Goal: Transaction & Acquisition: Book appointment/travel/reservation

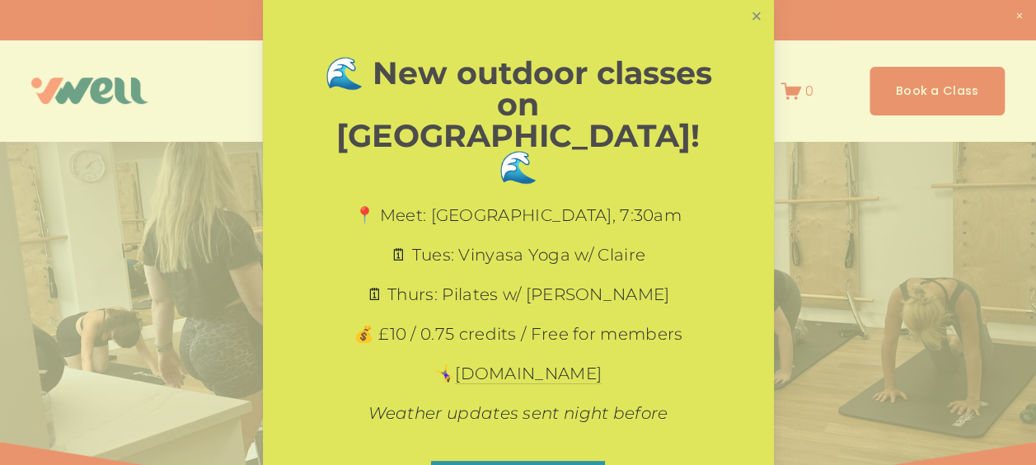
click at [743, 14] on link "Close" at bounding box center [756, 16] width 29 height 29
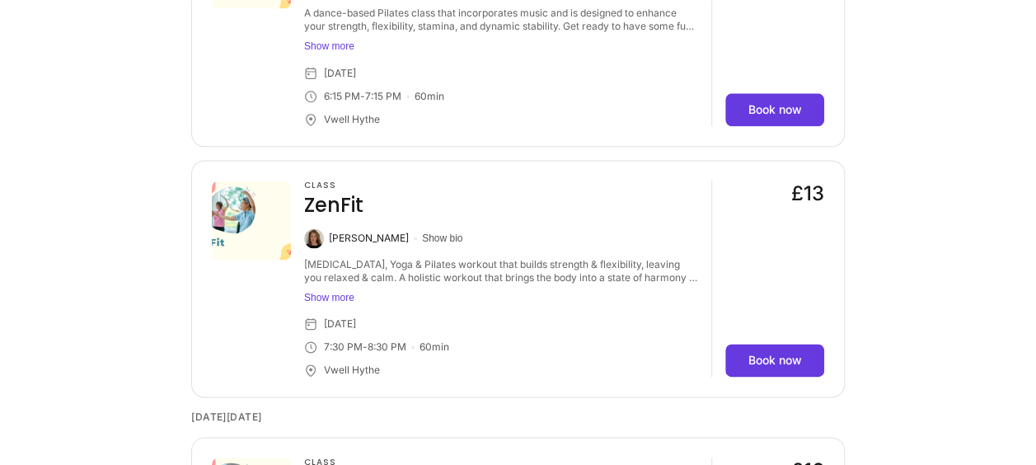
scroll to position [4232, 0]
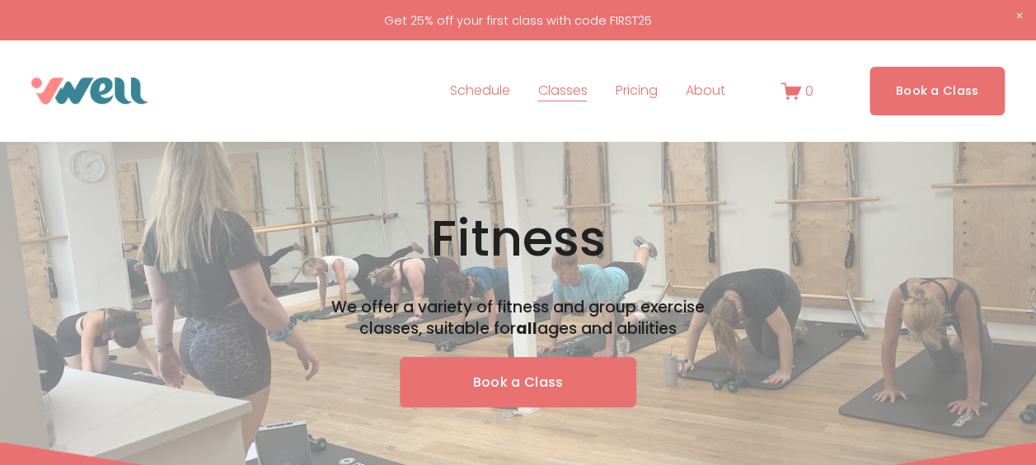
click at [99, 86] on img at bounding box center [89, 90] width 117 height 26
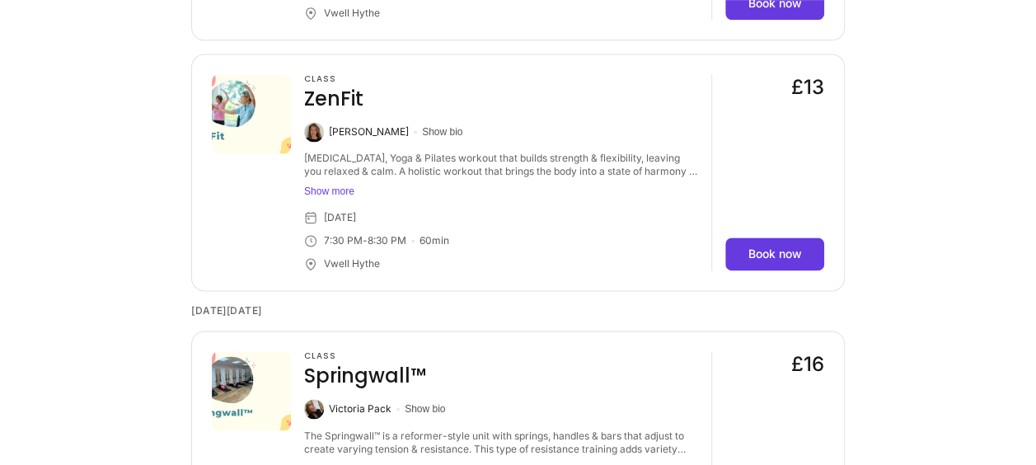
scroll to position [4247, 0]
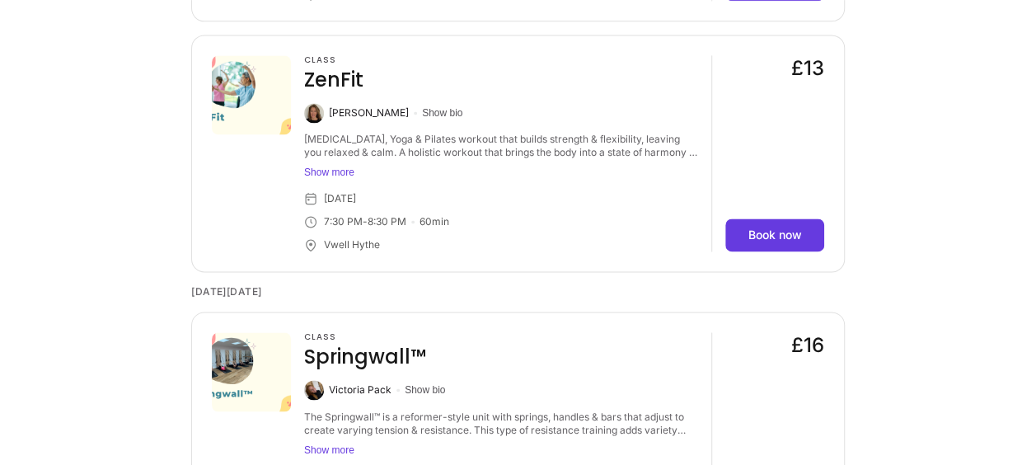
click at [317, 173] on button "Show more" at bounding box center [501, 172] width 394 height 13
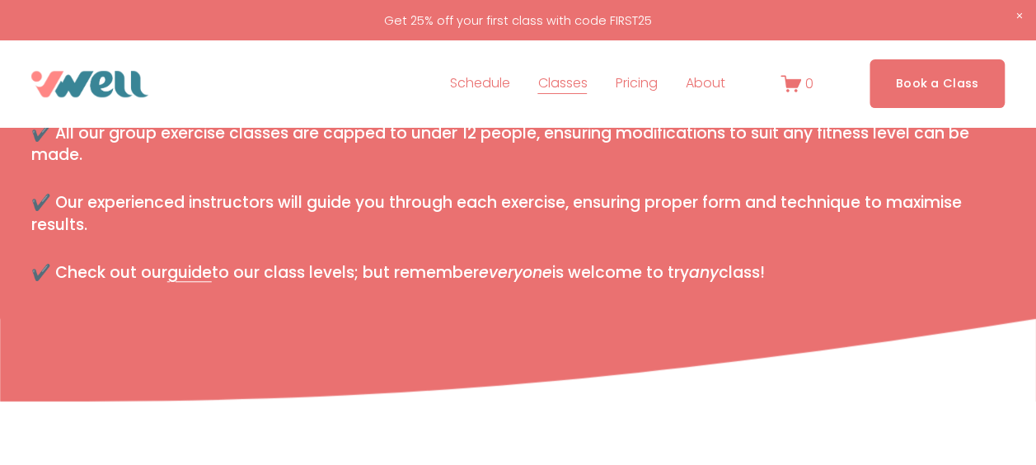
scroll to position [0, 0]
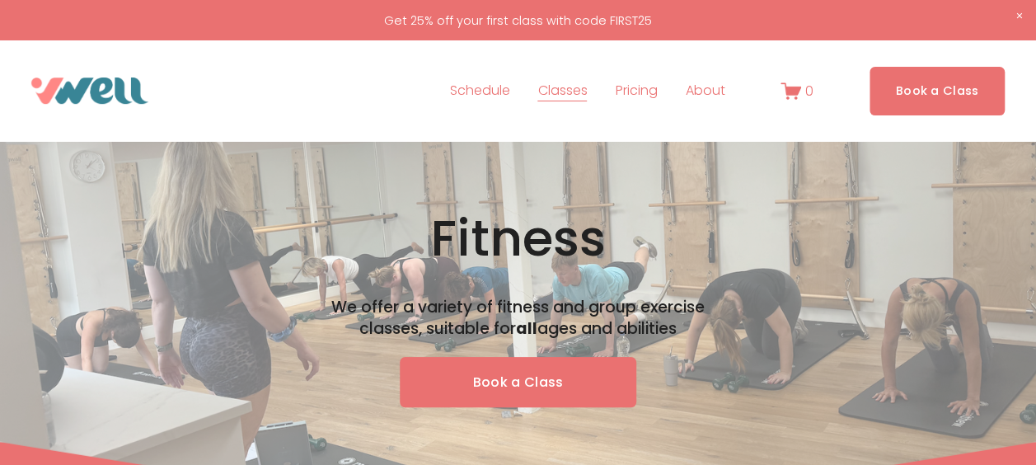
click at [924, 94] on link "Book a Class" at bounding box center [937, 91] width 136 height 49
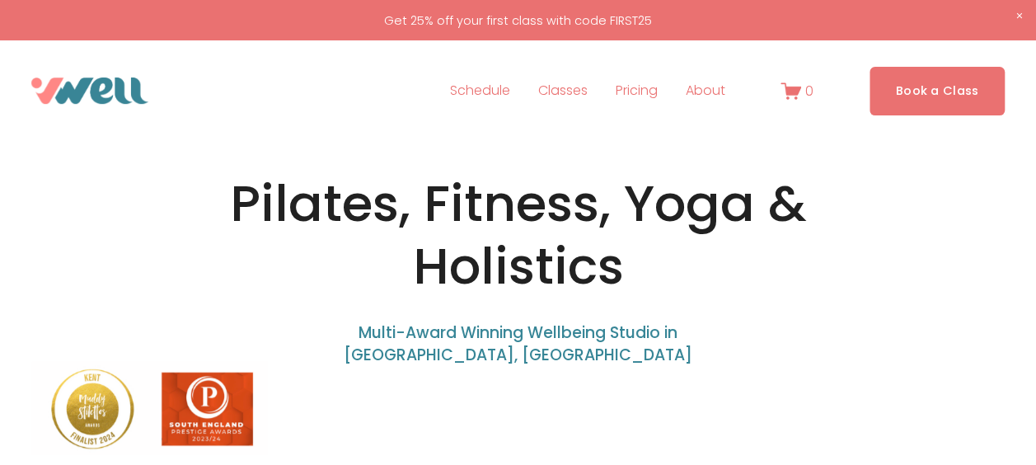
click at [569, 91] on span "Classes" at bounding box center [561, 91] width 49 height 24
click at [568, 86] on span "Classes" at bounding box center [561, 91] width 49 height 24
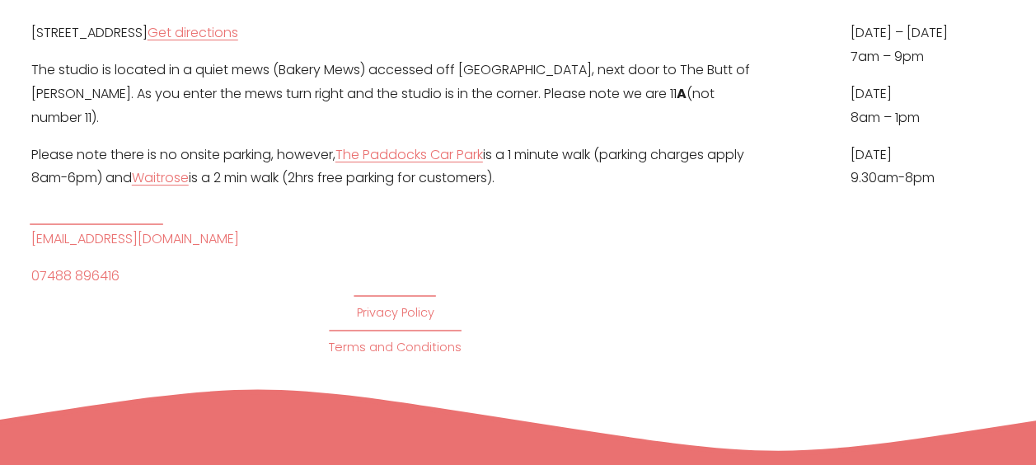
scroll to position [6415, 0]
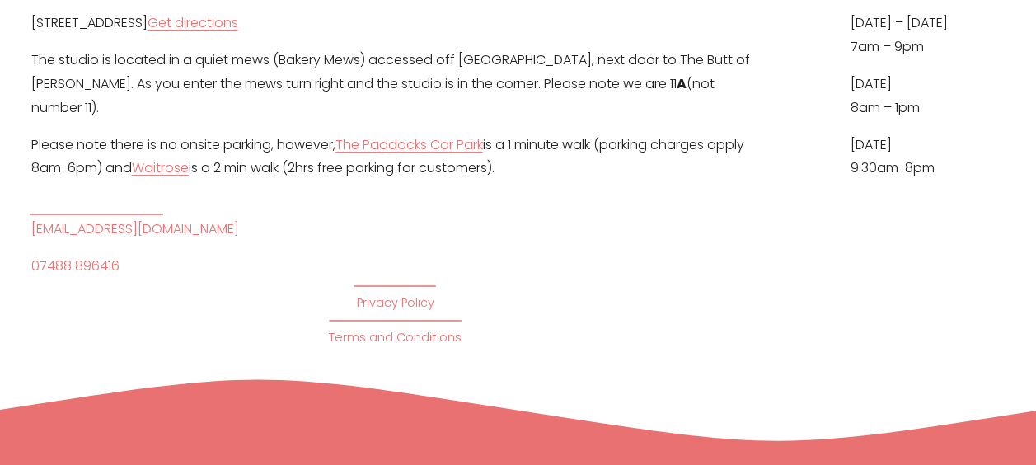
click at [31, 141] on div "Getting here [STREET_ADDRESS] Get directions The studio is located in a quiet m…" at bounding box center [518, 148] width 1036 height 400
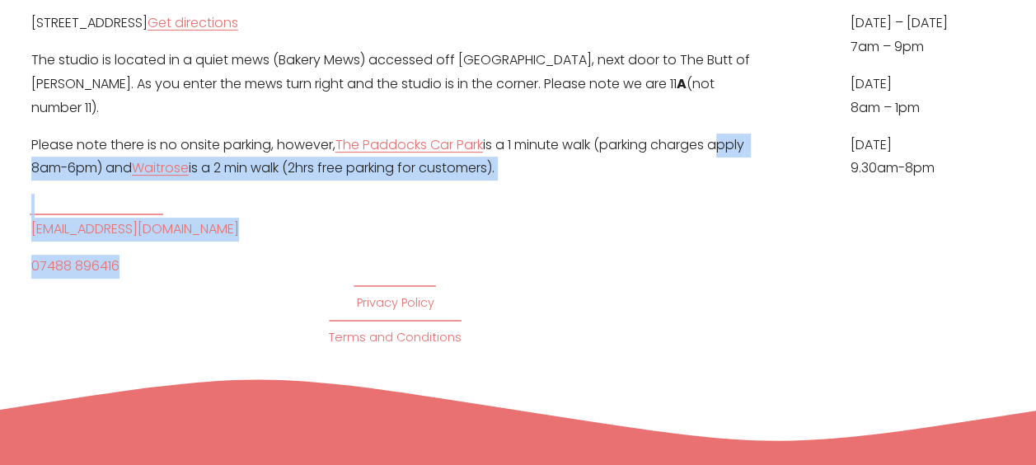
drag, startPoint x: 31, startPoint y: 141, endPoint x: 171, endPoint y: 254, distance: 179.9
click at [171, 254] on div "Getting here [STREET_ADDRESS] Get directions The studio is located in a quiet m…" at bounding box center [395, 148] width 728 height 400
drag, startPoint x: 171, startPoint y: 254, endPoint x: 89, endPoint y: 203, distance: 96.9
copy div "apply 8am-6pm) and [GEOGRAPHIC_DATA] is a 2 min walk (2hrs free parking for cus…"
